Goal: Transaction & Acquisition: Purchase product/service

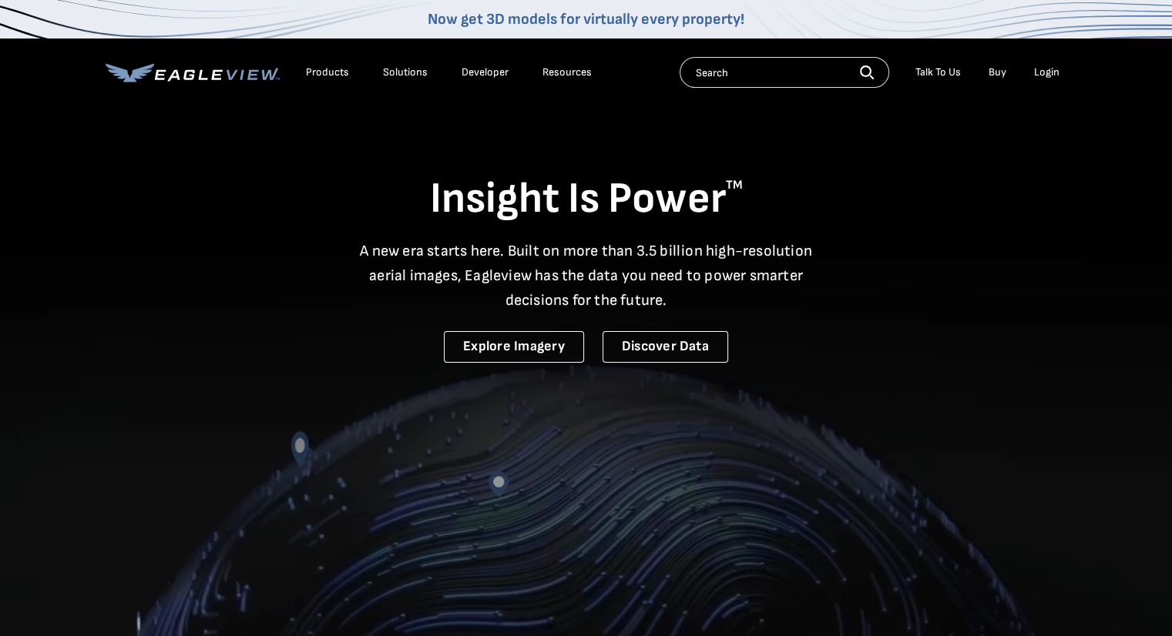
click at [1031, 81] on li "Login" at bounding box center [1046, 72] width 41 height 23
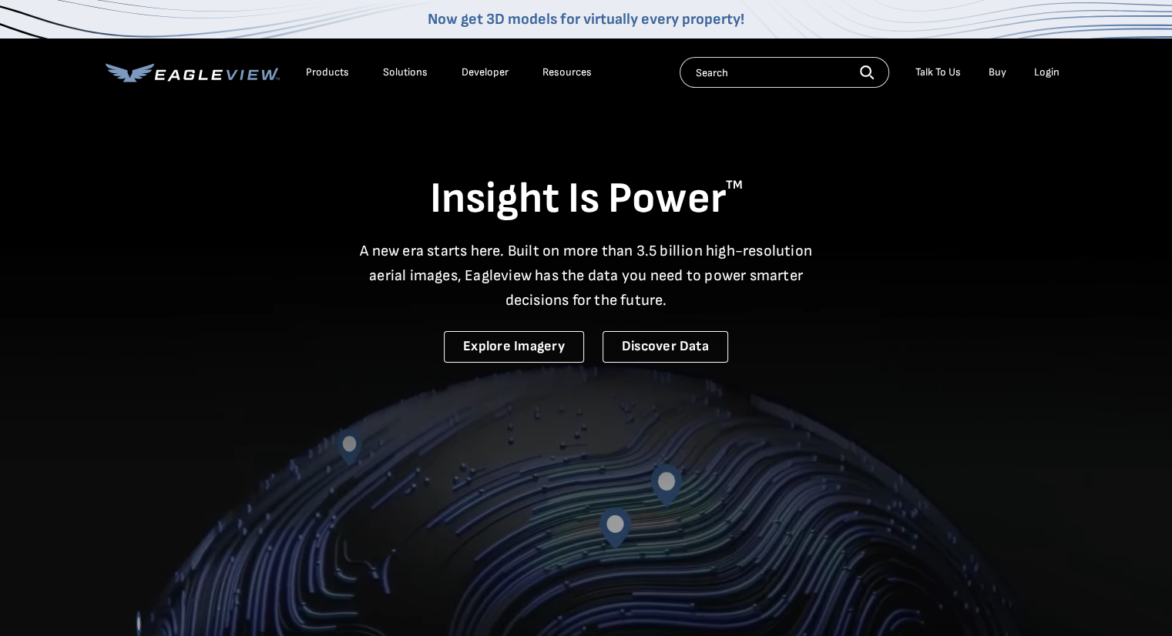
click at [1037, 75] on div "Login" at bounding box center [1046, 72] width 25 height 14
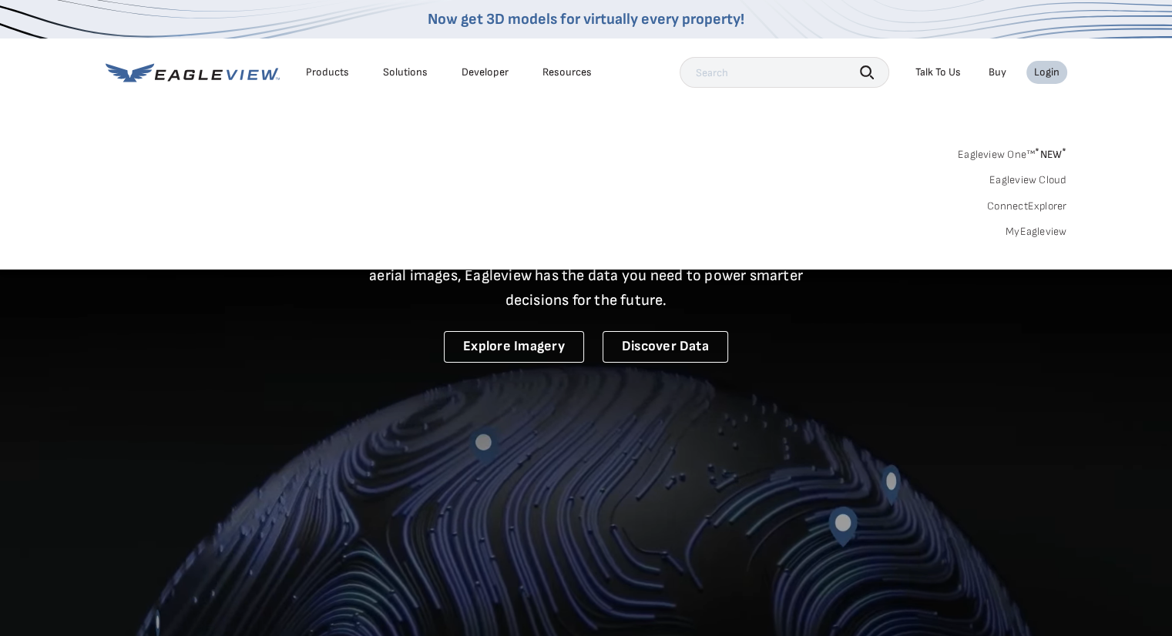
click at [1018, 232] on link "MyEagleview" at bounding box center [1036, 232] width 62 height 14
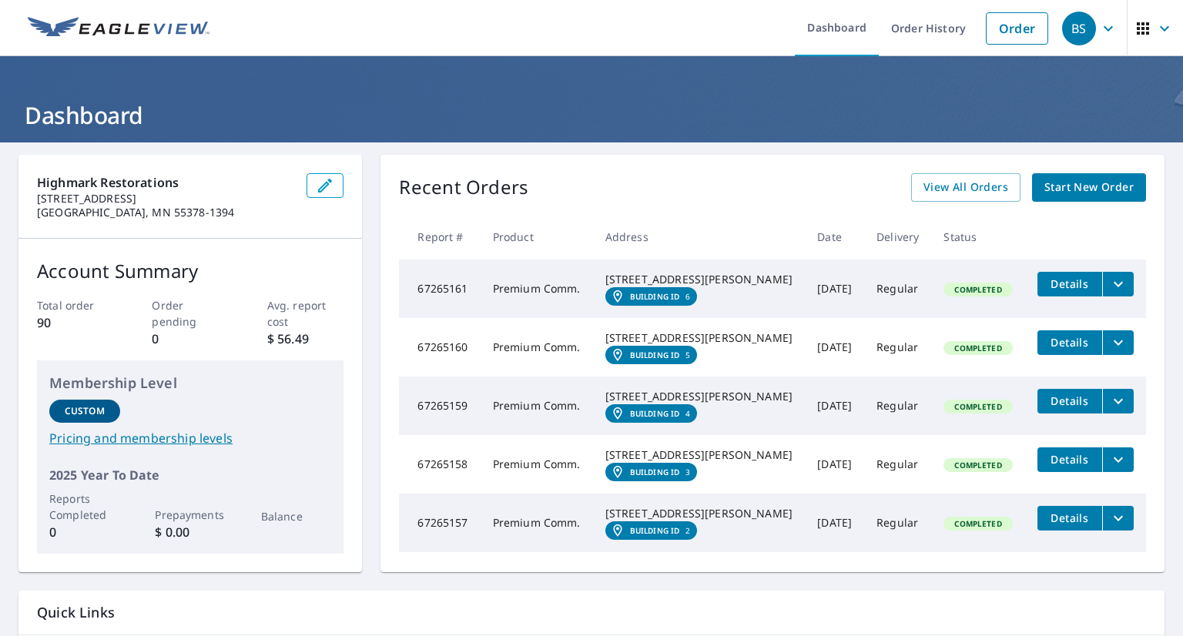
click at [1049, 193] on span "Start New Order" at bounding box center [1088, 187] width 89 height 19
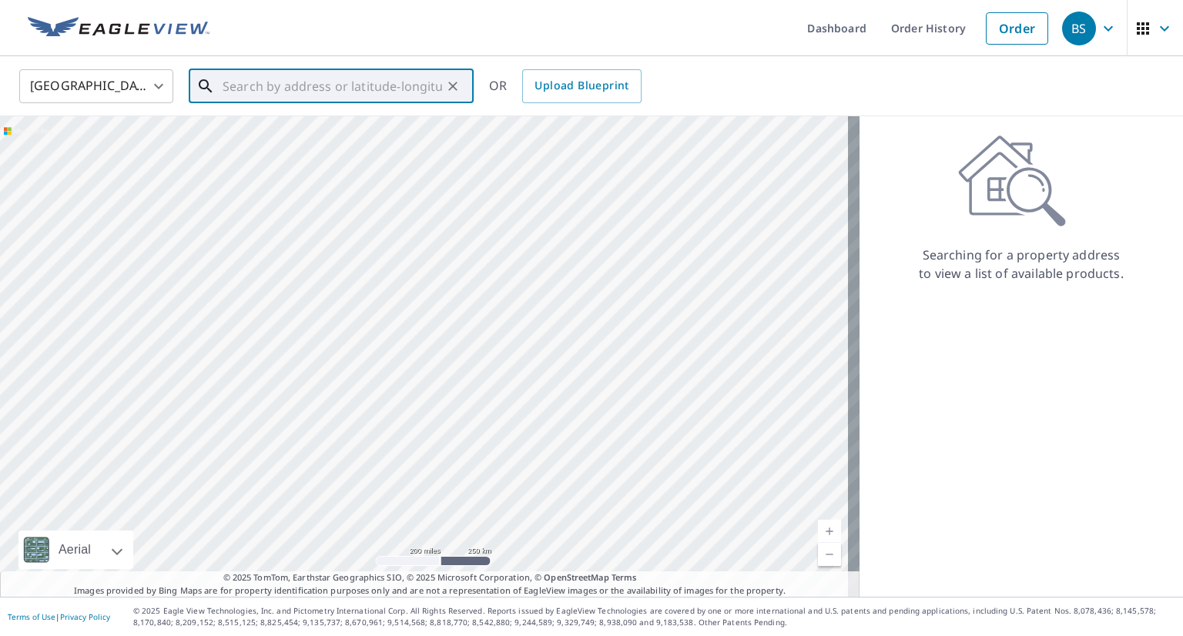
click at [402, 81] on input "text" at bounding box center [333, 86] width 220 height 43
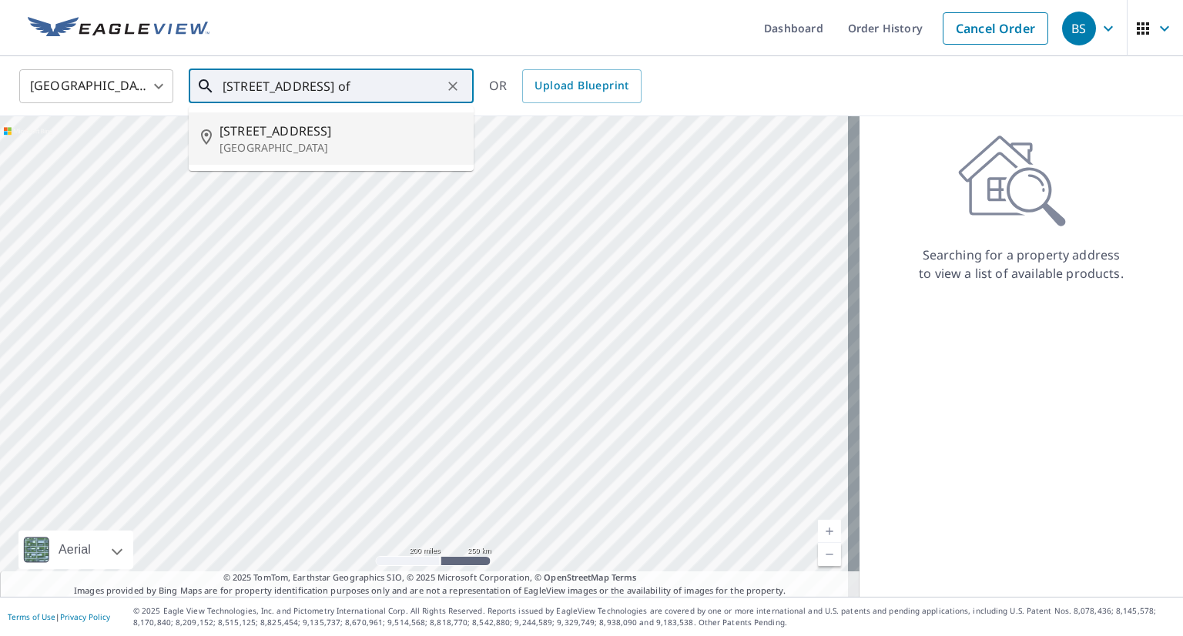
click at [386, 130] on span "[STREET_ADDRESS]" at bounding box center [341, 131] width 242 height 18
type input "[STREET_ADDRESS]"
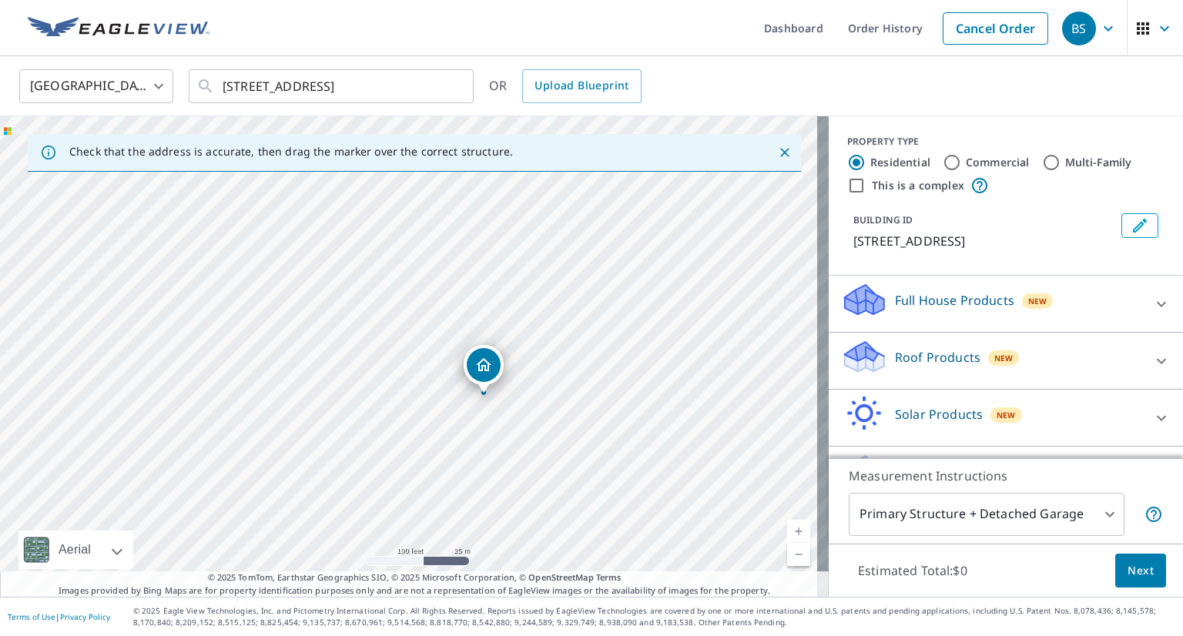
click at [994, 364] on span "New" at bounding box center [1003, 358] width 19 height 12
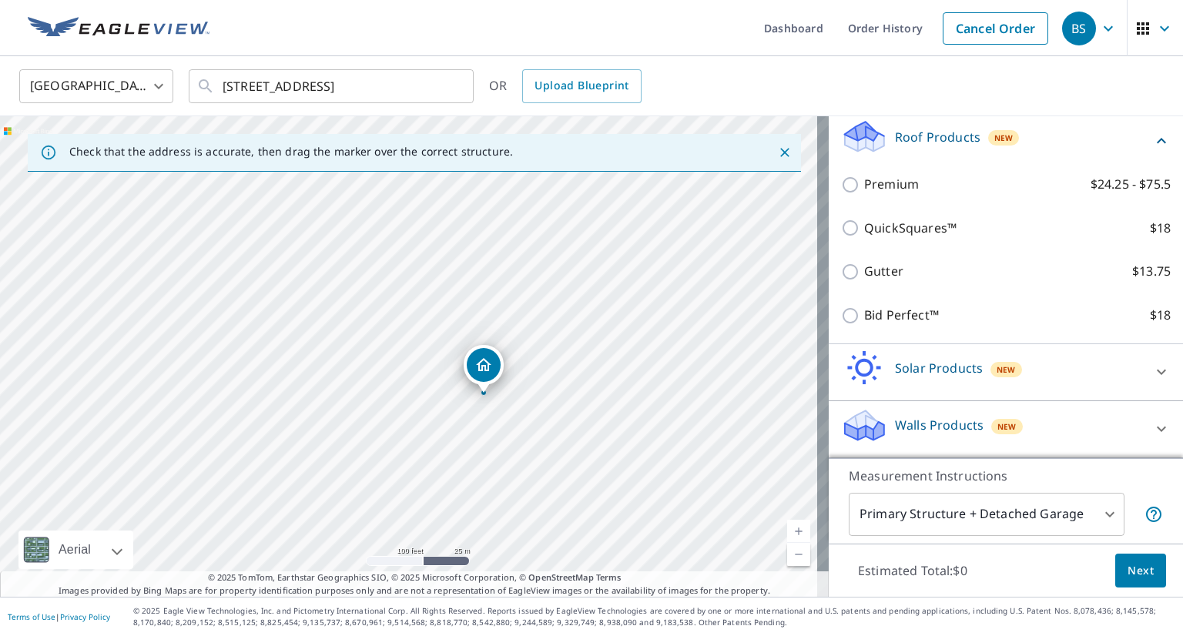
scroll to position [231, 0]
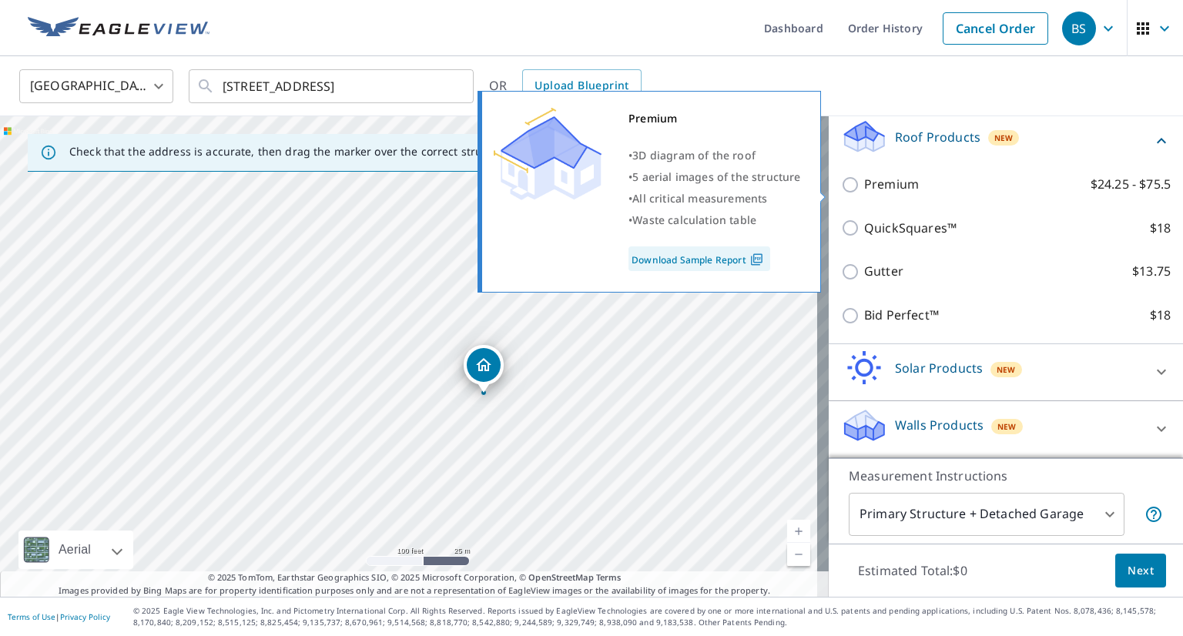
click at [841, 189] on input "Premium $24.25 - $75.5" at bounding box center [852, 185] width 23 height 18
checkbox input "true"
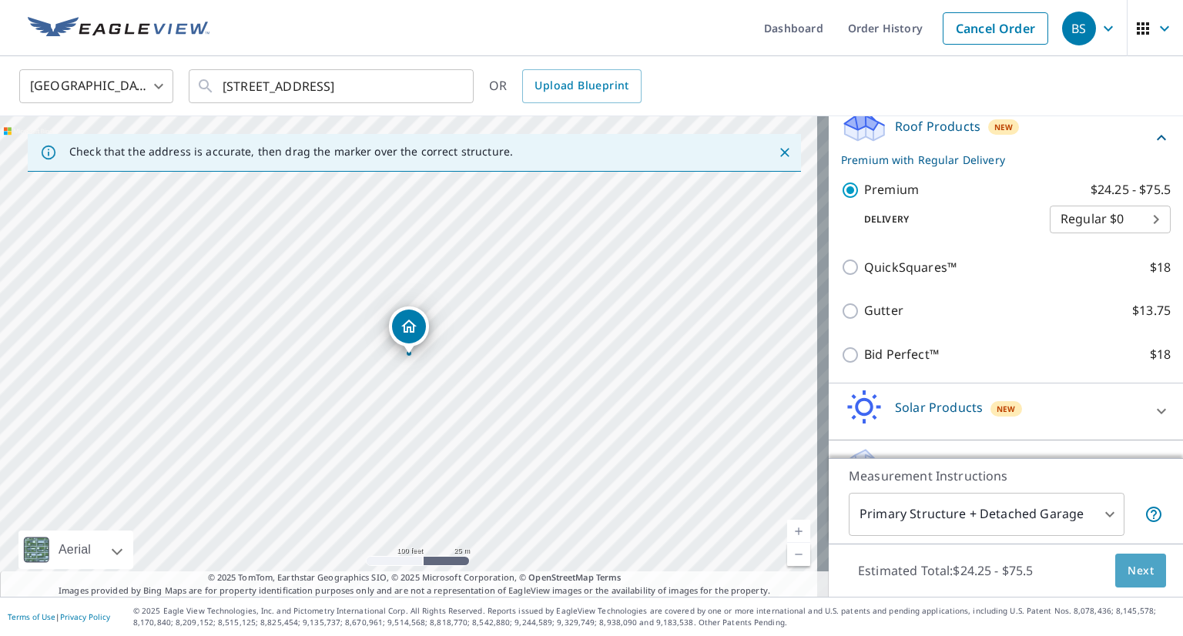
click at [1128, 579] on span "Next" at bounding box center [1141, 571] width 26 height 19
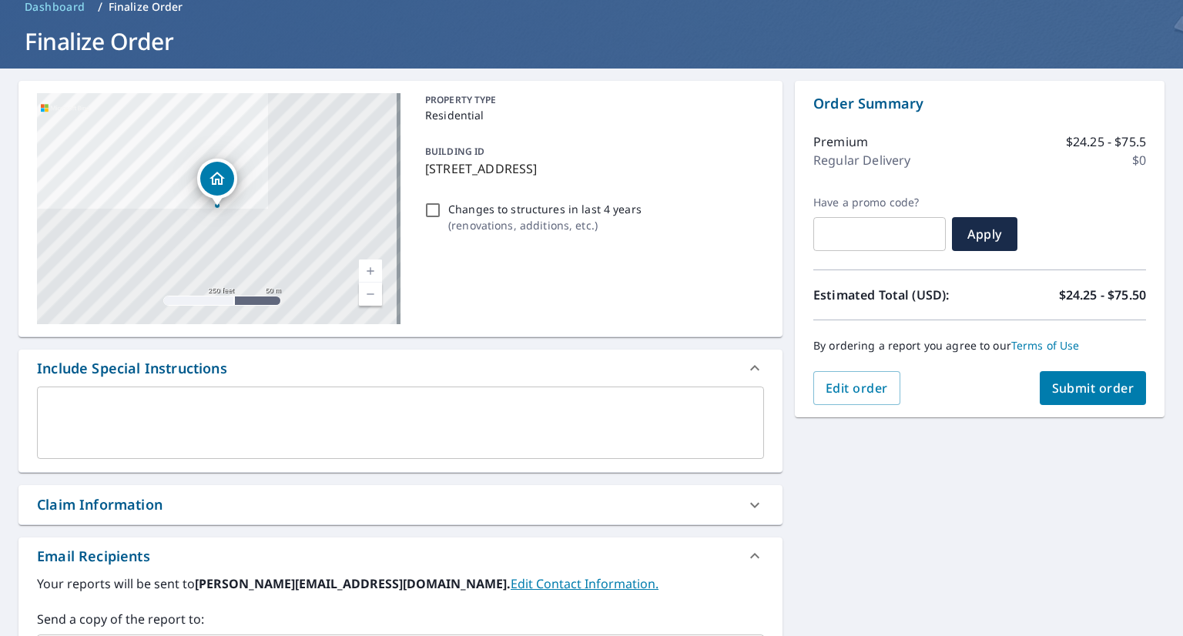
scroll to position [154, 0]
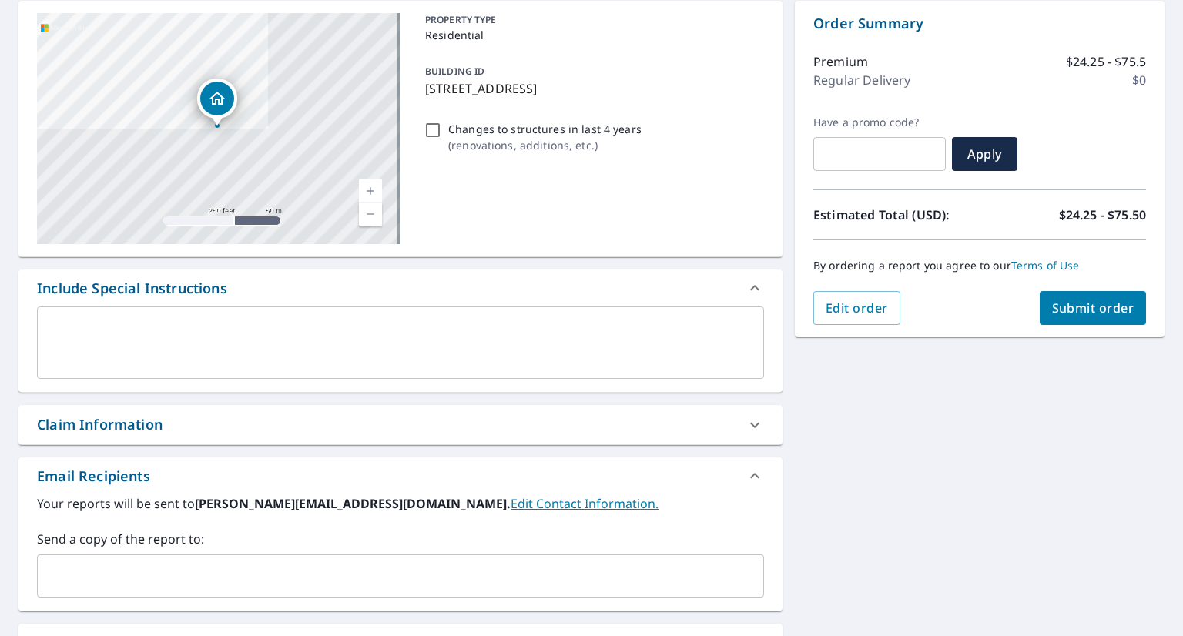
click at [1040, 304] on button "Submit order" at bounding box center [1093, 308] width 107 height 34
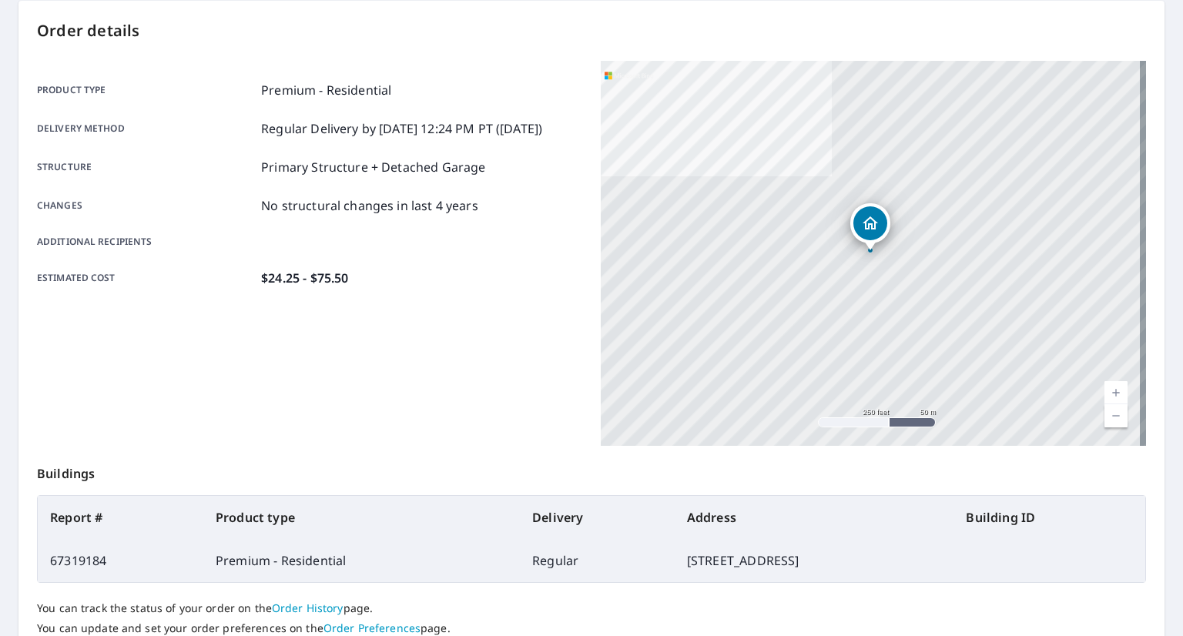
scroll to position [270, 0]
